Goal: Transaction & Acquisition: Purchase product/service

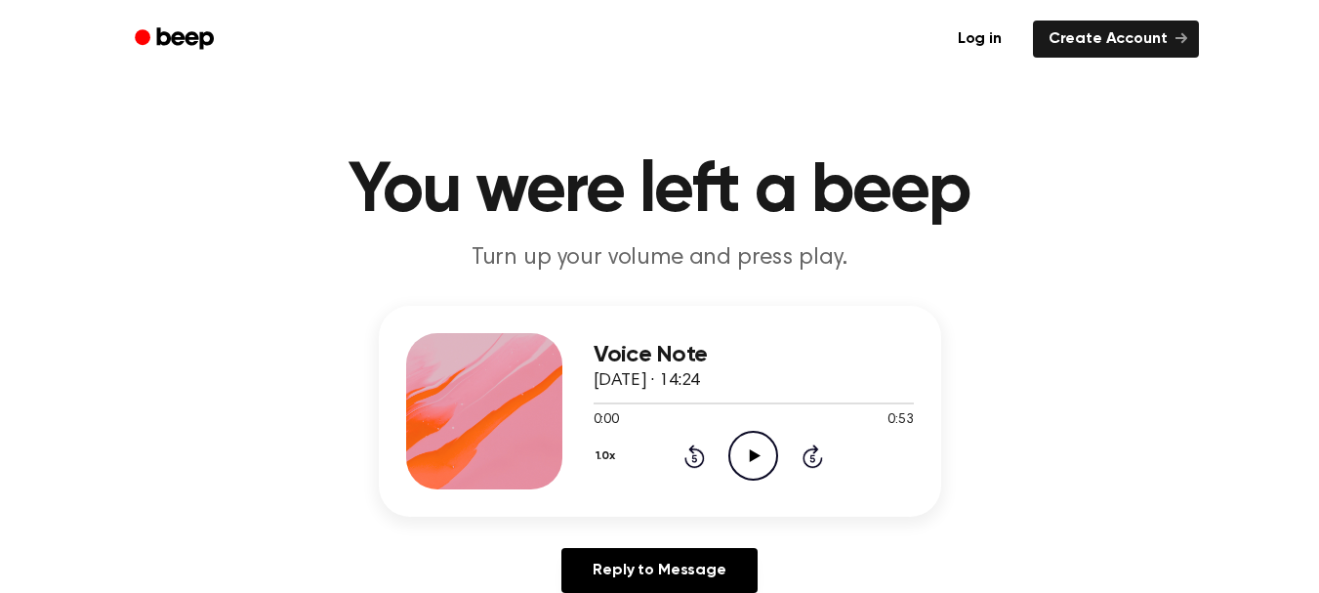
click at [747, 449] on icon "Play Audio" at bounding box center [753, 456] width 50 height 50
click at [748, 457] on icon "Play Audio" at bounding box center [753, 456] width 50 height 50
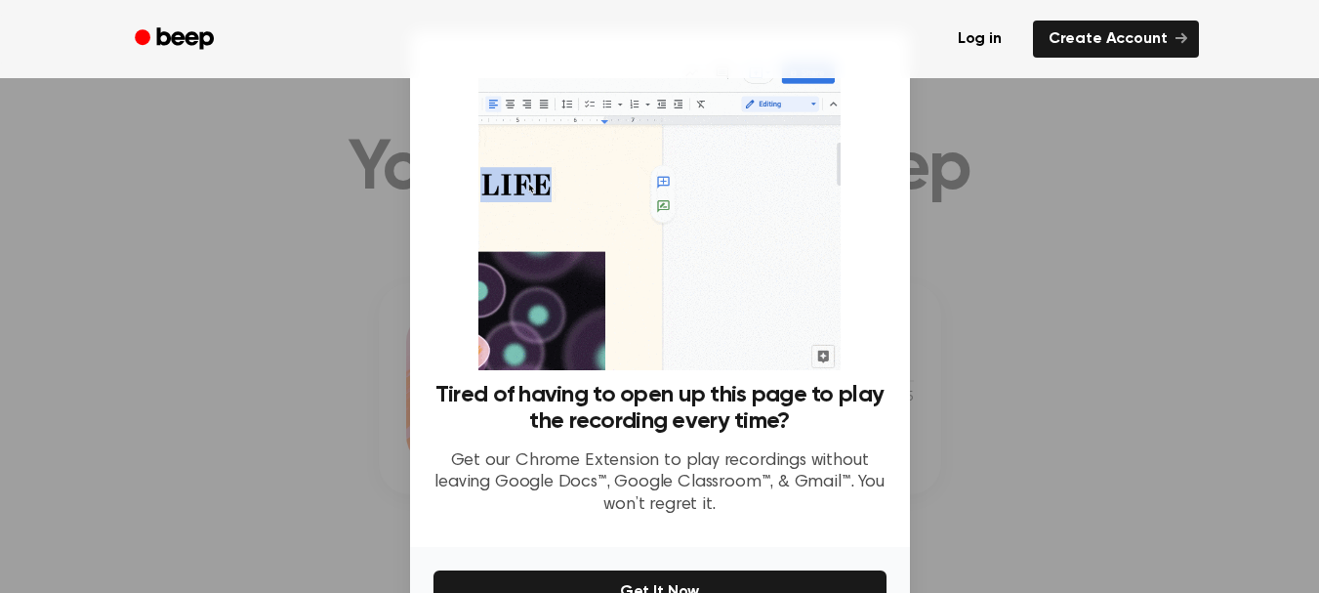
scroll to position [20, 0]
drag, startPoint x: 856, startPoint y: 310, endPoint x: 809, endPoint y: 310, distance: 46.9
click at [781, 306] on div "Tired of having to open up this page to play the recording every time? Get our …" at bounding box center [660, 293] width 453 height 476
click at [1034, 323] on div at bounding box center [659, 296] width 1319 height 593
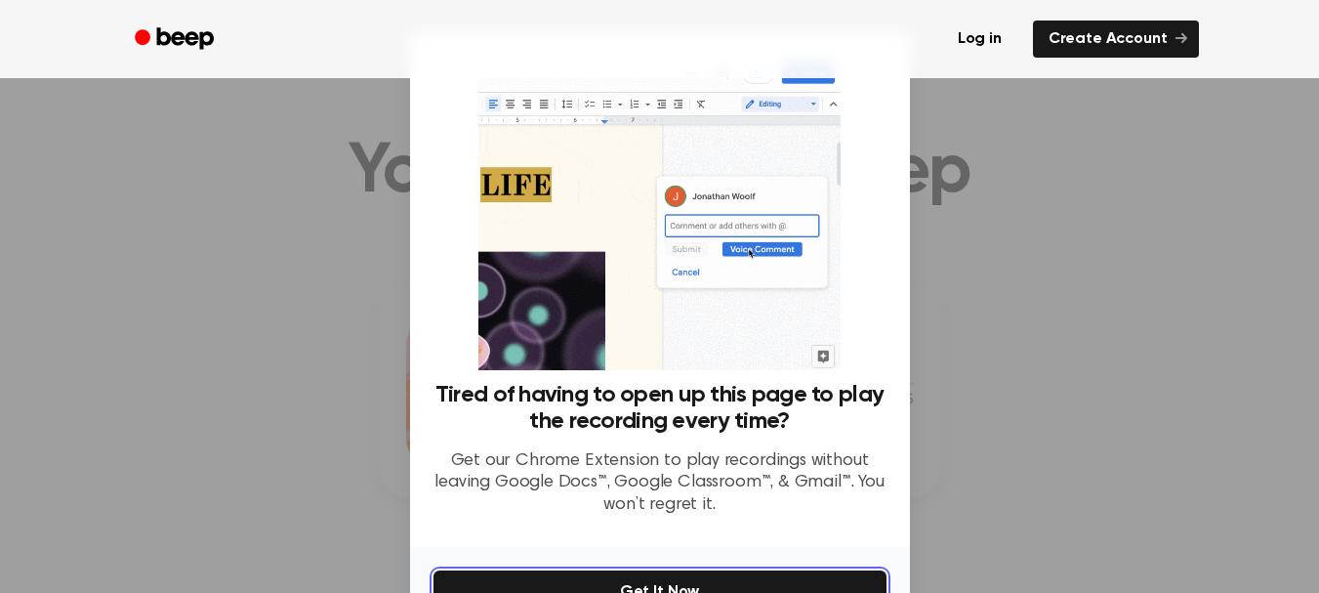
click at [656, 581] on button "Get It Now" at bounding box center [660, 591] width 453 height 43
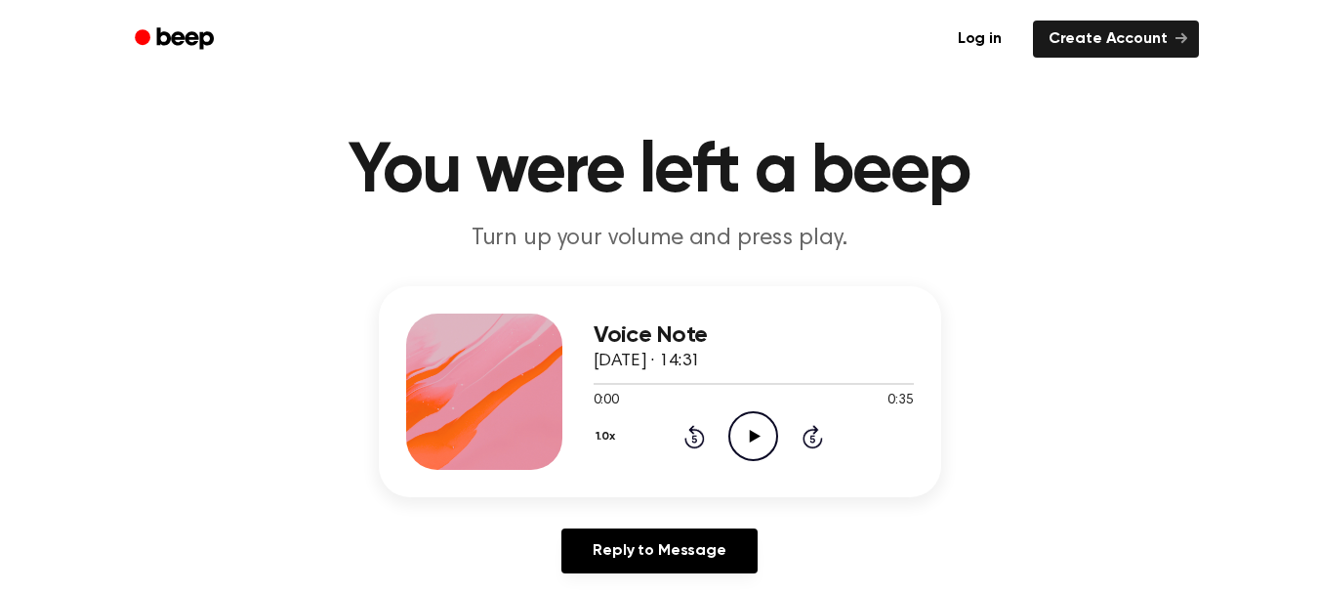
click at [749, 428] on icon "Play Audio" at bounding box center [753, 436] width 50 height 50
